Goal: Task Accomplishment & Management: Manage account settings

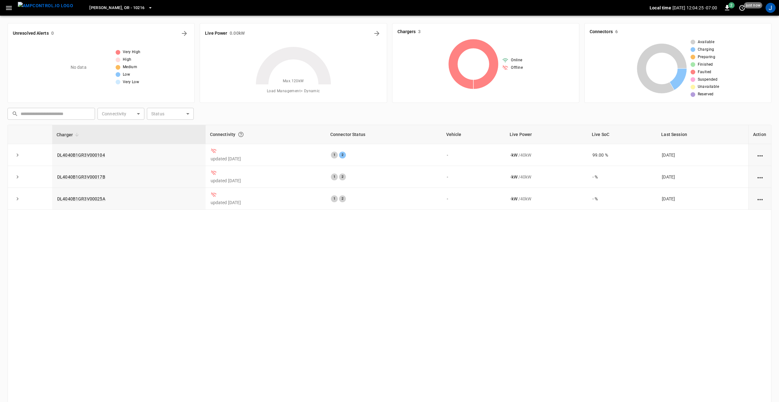
click at [4, 8] on button "button" at bounding box center [8, 8] width 13 height 12
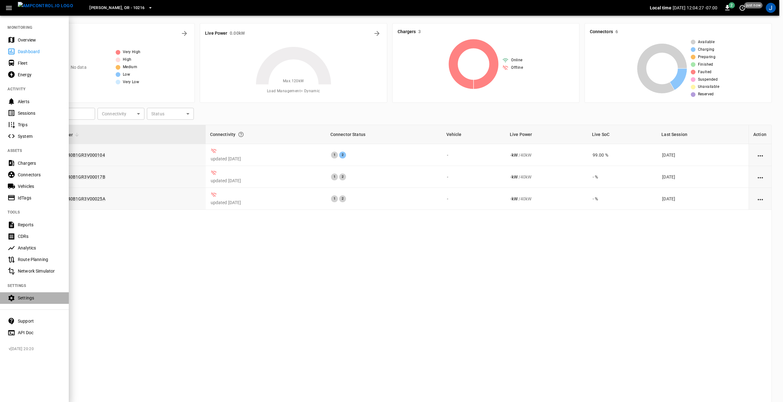
click at [35, 300] on div "Settings" at bounding box center [39, 298] width 43 height 6
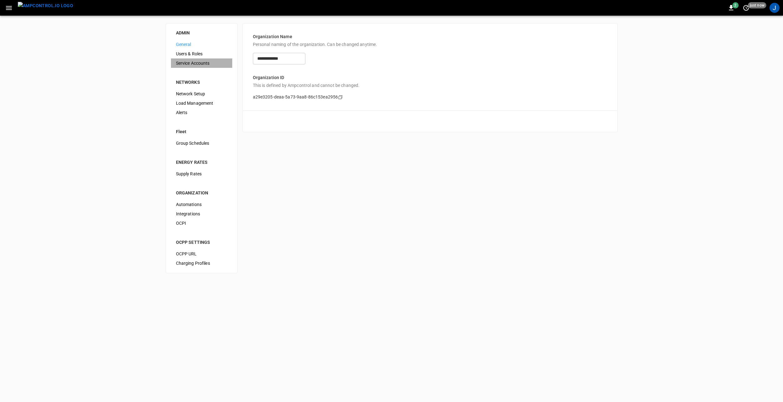
click at [197, 64] on span "Service Accounts" at bounding box center [201, 63] width 51 height 7
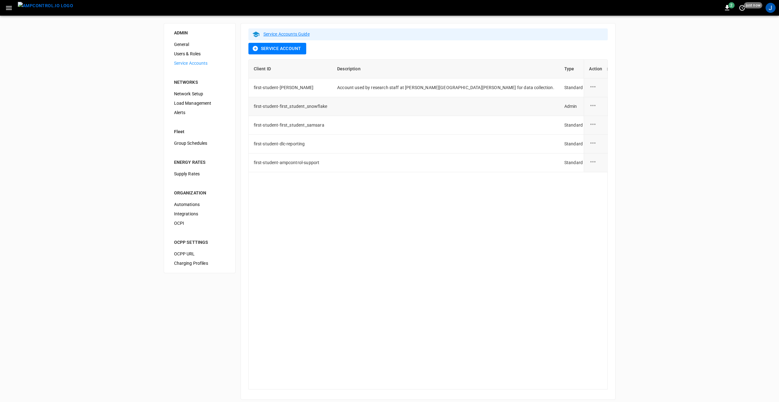
click at [595, 106] on icon "service account action options" at bounding box center [592, 105] width 5 height 1
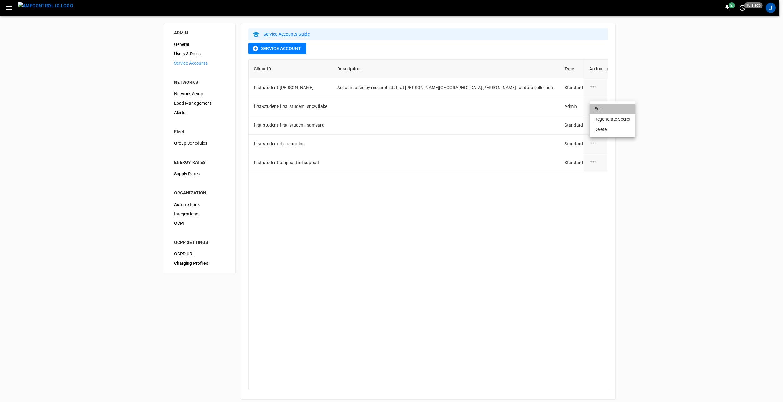
click at [609, 111] on li "Edit" at bounding box center [612, 109] width 46 height 10
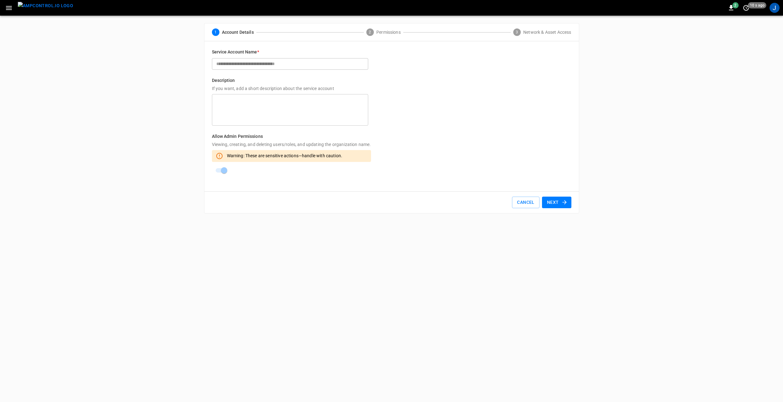
click at [558, 199] on button "Next" at bounding box center [556, 202] width 29 height 12
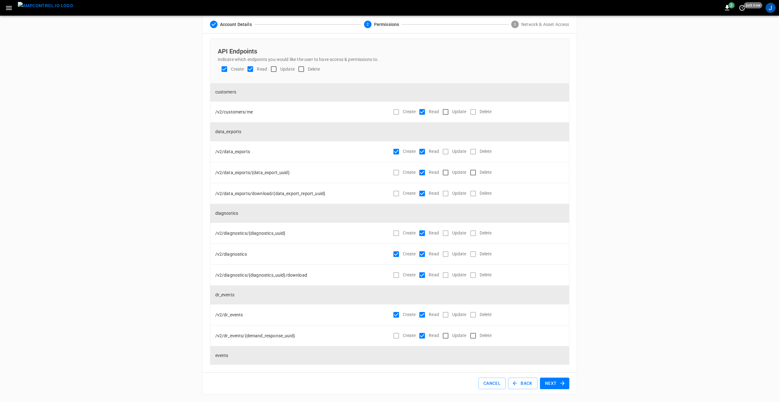
scroll to position [812, 0]
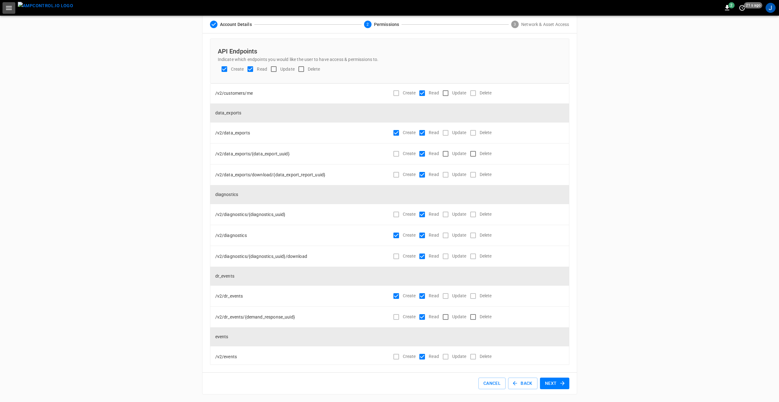
click at [9, 11] on icon "button" at bounding box center [9, 8] width 8 height 8
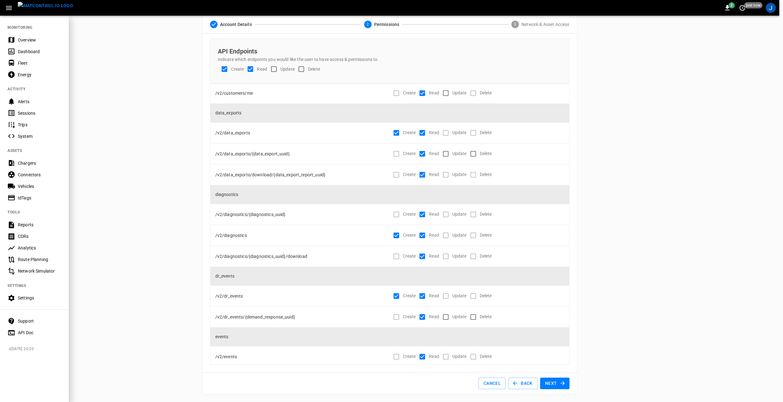
click at [30, 332] on div "API Doc" at bounding box center [39, 332] width 43 height 6
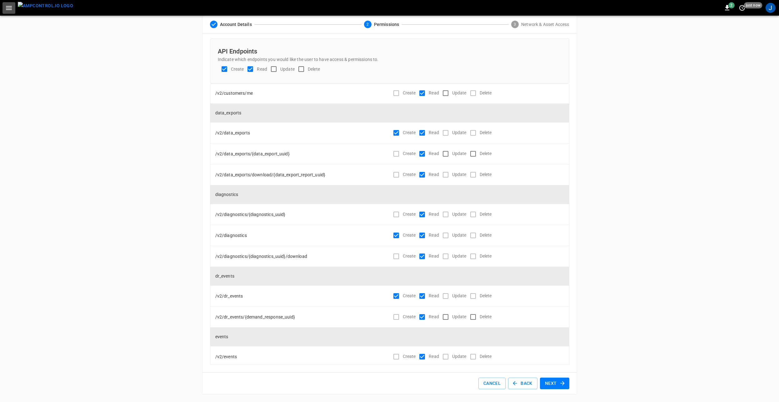
click at [6, 8] on icon "button" at bounding box center [9, 8] width 8 height 8
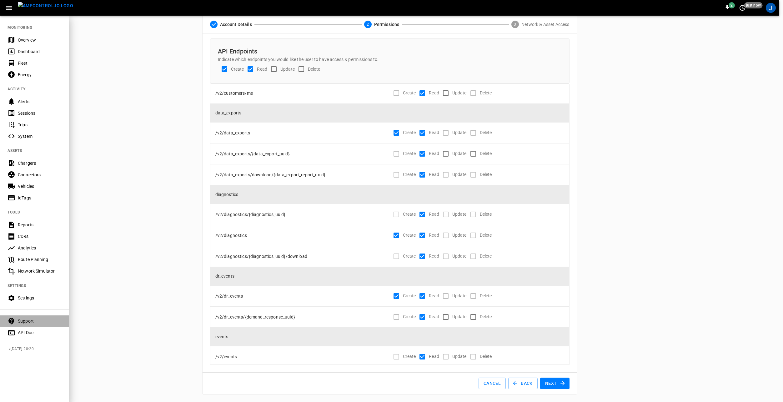
click at [30, 321] on div "Support" at bounding box center [39, 321] width 43 height 6
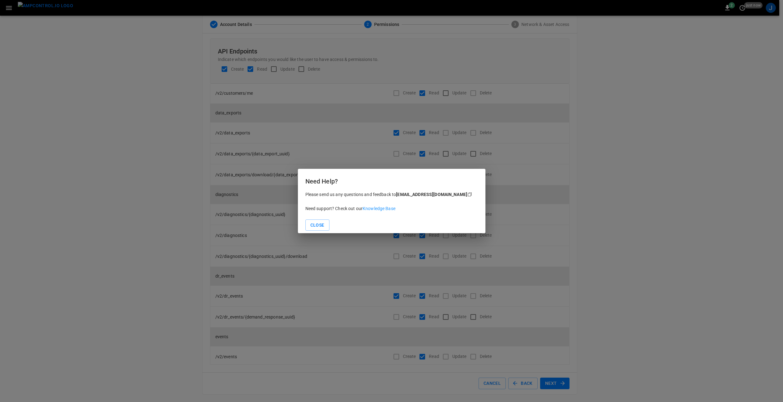
click at [380, 208] on link "Knowledge Base" at bounding box center [378, 208] width 33 height 5
click at [316, 226] on button "Close" at bounding box center [317, 225] width 24 height 12
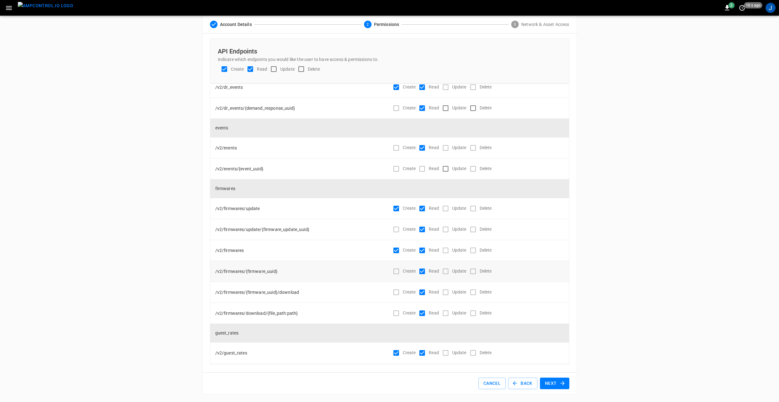
scroll to position [1250, 0]
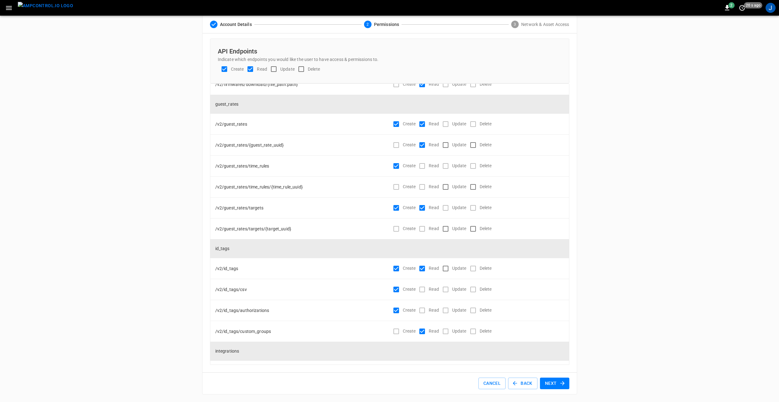
click at [556, 383] on button "Next" at bounding box center [554, 383] width 29 height 12
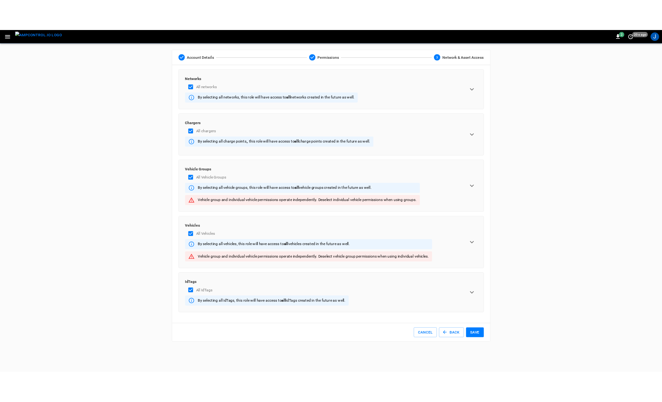
scroll to position [0, 0]
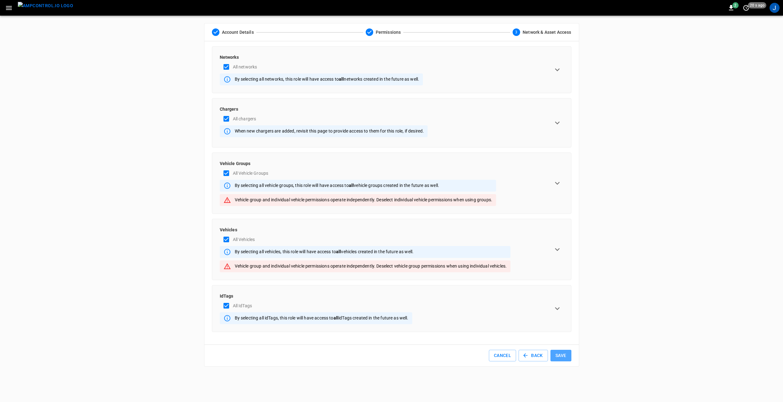
click at [561, 354] on button "Save" at bounding box center [560, 356] width 21 height 12
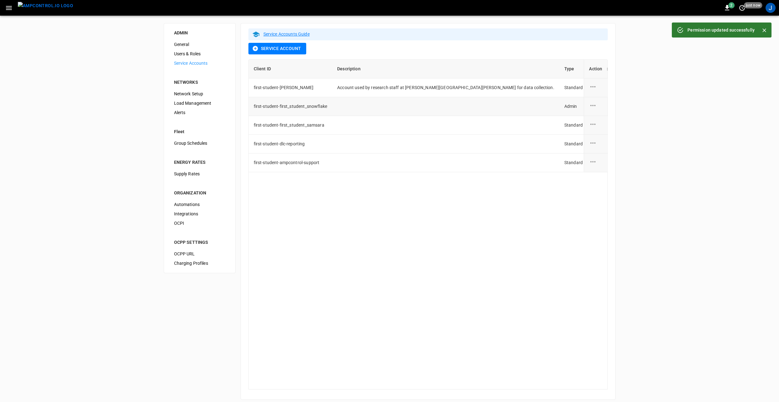
click at [592, 103] on icon "service account action options" at bounding box center [593, 106] width 8 height 8
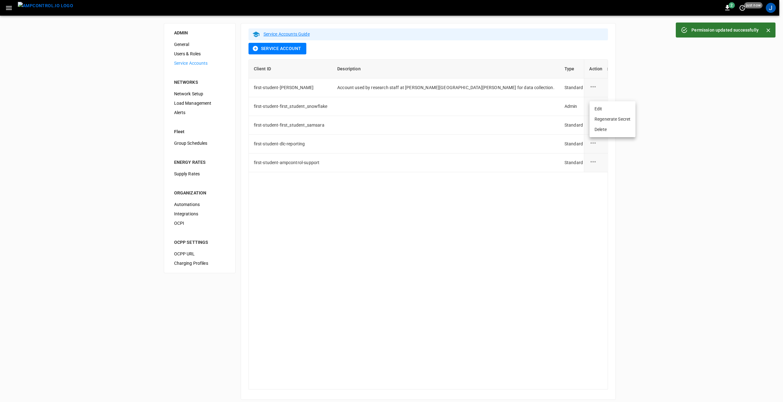
click at [672, 120] on div at bounding box center [391, 201] width 783 height 402
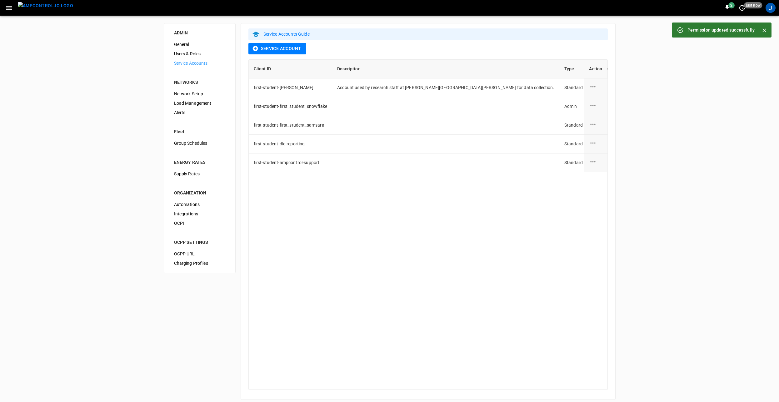
click at [765, 30] on icon "Close" at bounding box center [764, 30] width 6 height 6
click at [711, 123] on div "ADMIN General Users & Roles Service Accounts NETWORKS Network Setup Load Manage…" at bounding box center [389, 211] width 779 height 391
click at [296, 34] on link "Service Accounts Guide" at bounding box center [286, 34] width 46 height 5
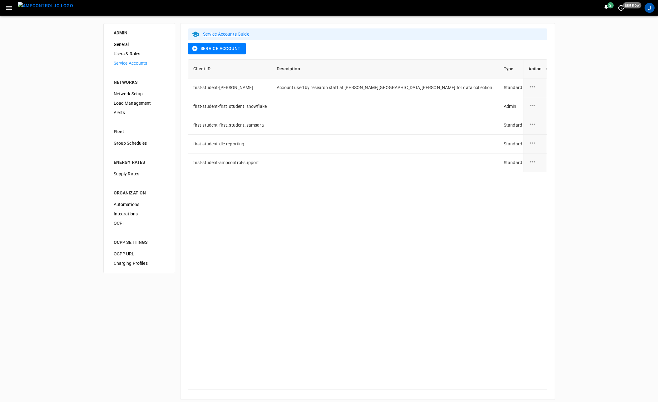
click at [131, 55] on span "Users & Roles" at bounding box center [139, 54] width 51 height 7
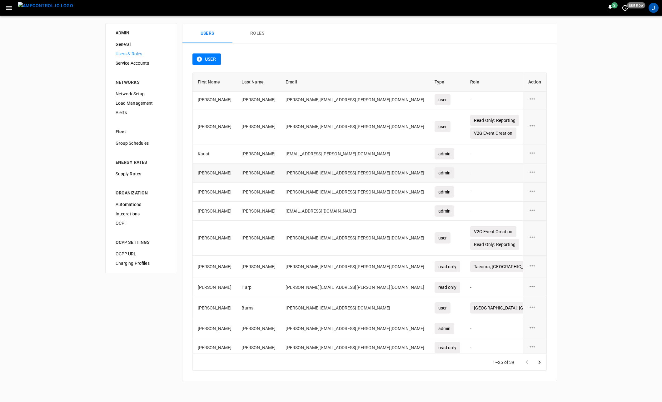
scroll to position [310, 0]
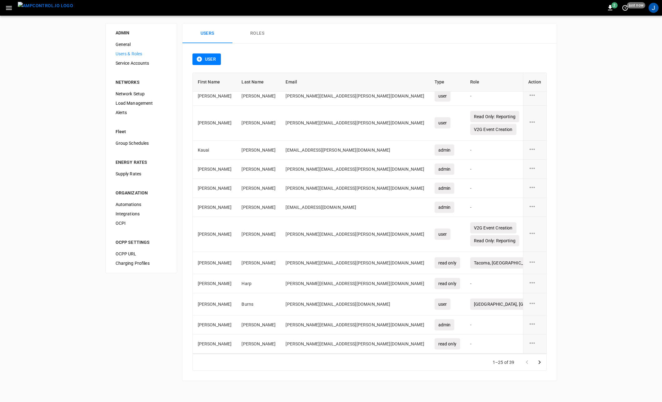
click at [541, 363] on icon "Go to next page" at bounding box center [539, 361] width 7 height 7
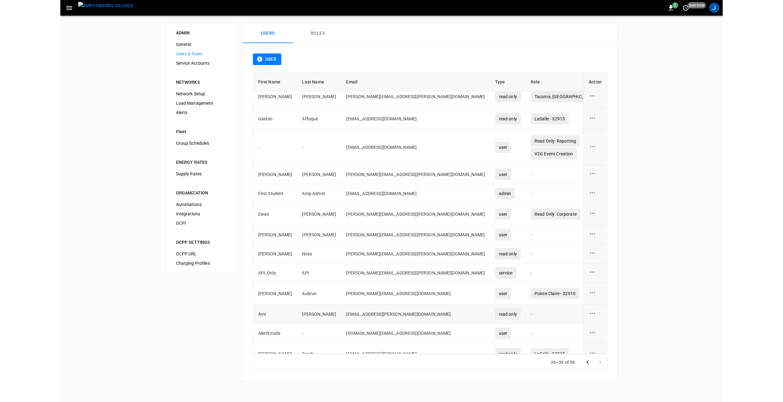
scroll to position [0, 0]
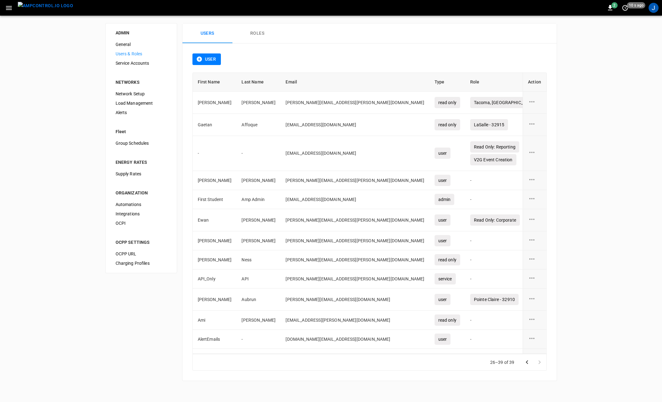
click at [203, 58] on button "User" at bounding box center [206, 59] width 29 height 12
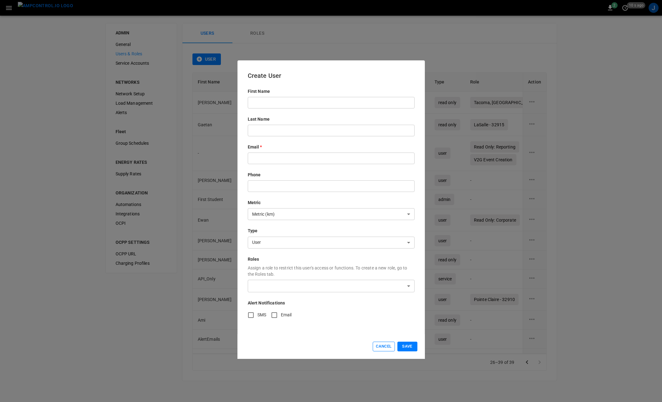
click at [382, 344] on button "Cancel" at bounding box center [384, 346] width 22 height 10
